Goal: Task Accomplishment & Management: Manage account settings

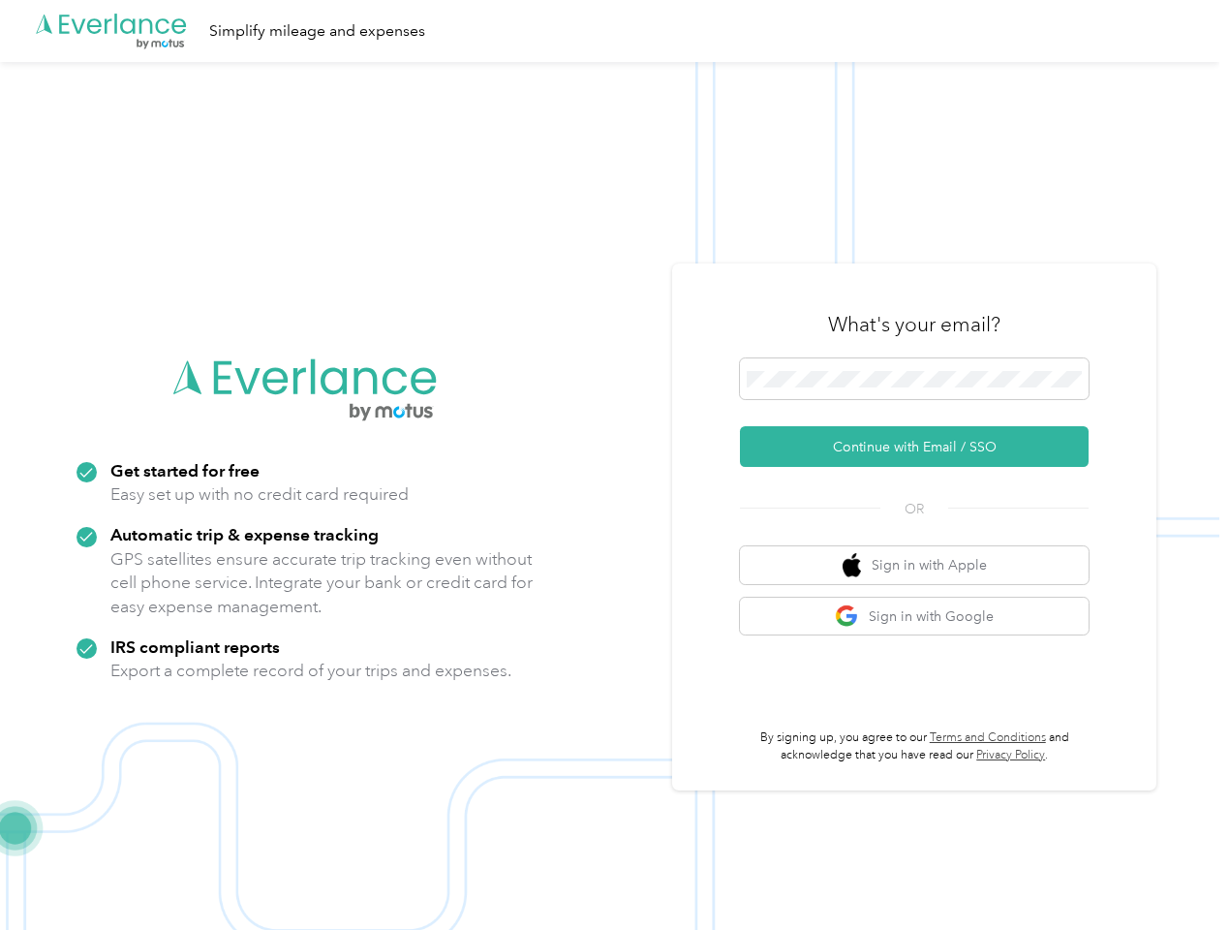
click at [614, 465] on img at bounding box center [609, 527] width 1219 height 930
click at [614, 31] on div ".cls-1 { fill: #00adee; } .cls-2 { fill: #fff; } .cls-3 { fill: #707372; } .cls…" at bounding box center [609, 31] width 1219 height 62
click at [922, 446] on button "Continue with Email / SSO" at bounding box center [914, 446] width 349 height 41
click at [922, 565] on button "Sign in with Apple" at bounding box center [914, 565] width 349 height 38
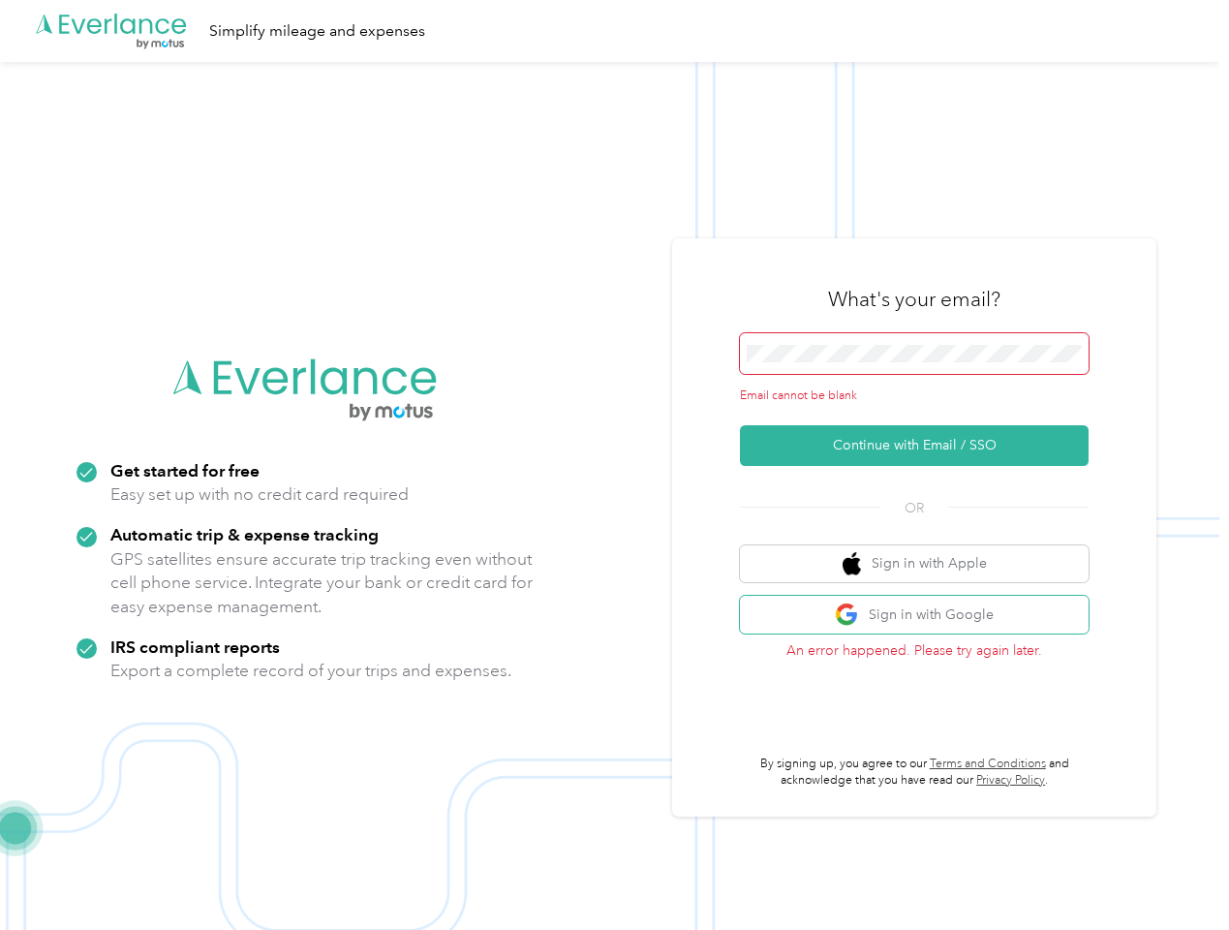
click at [922, 616] on button "Sign in with Google" at bounding box center [914, 615] width 349 height 38
